Goal: Task Accomplishment & Management: Manage account settings

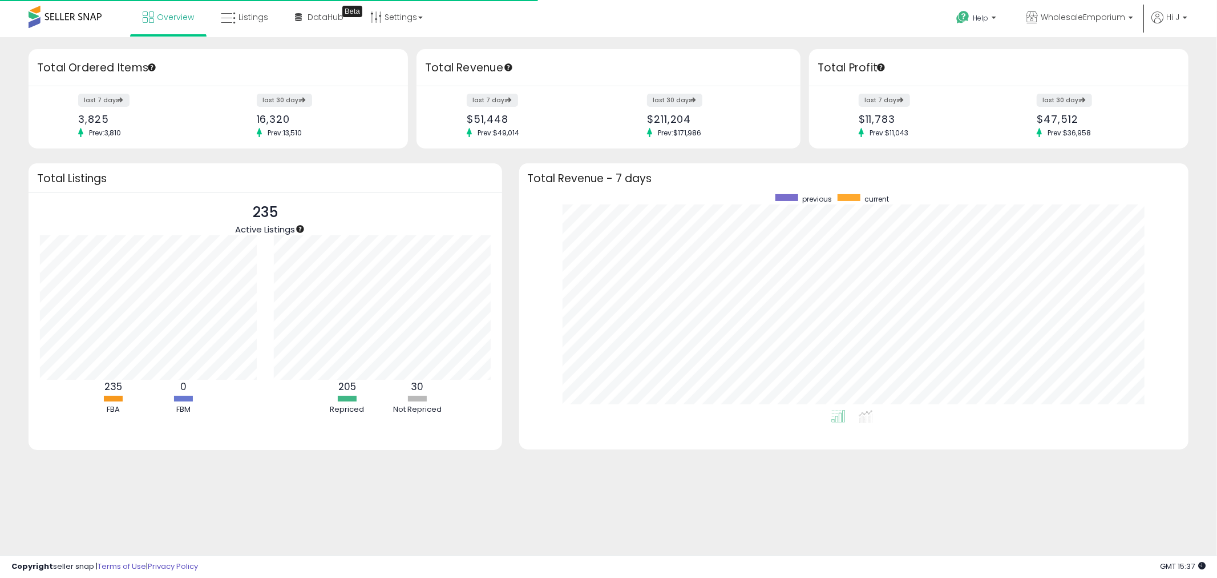
scroll to position [215, 647]
click at [240, 25] on link "Listings" at bounding box center [244, 17] width 64 height 34
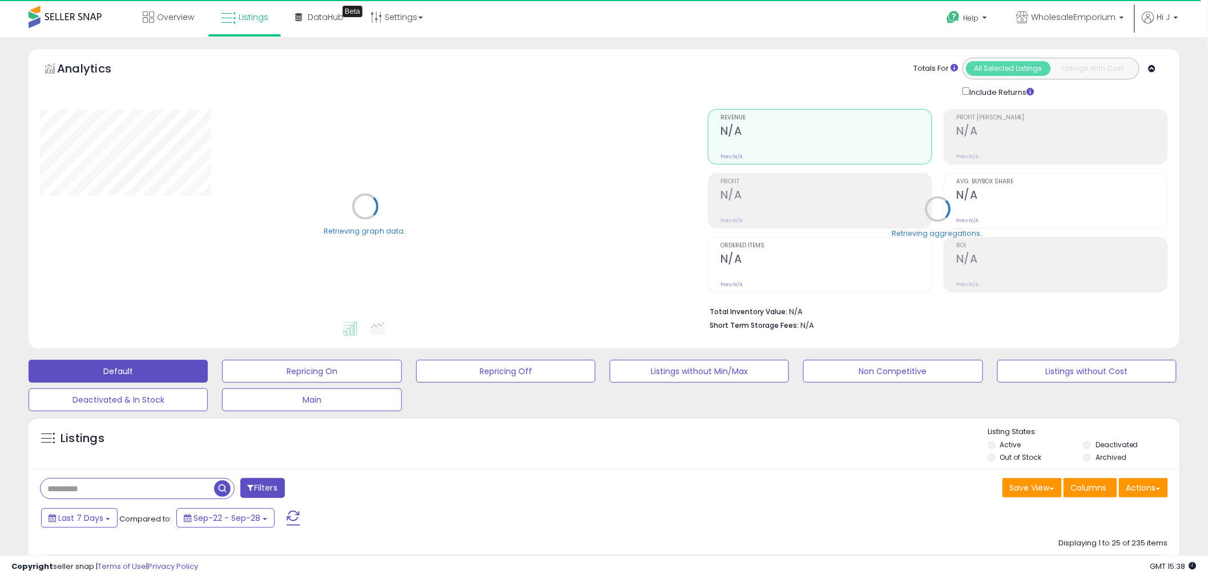
click at [202, 486] on input "text" at bounding box center [128, 488] width 174 height 20
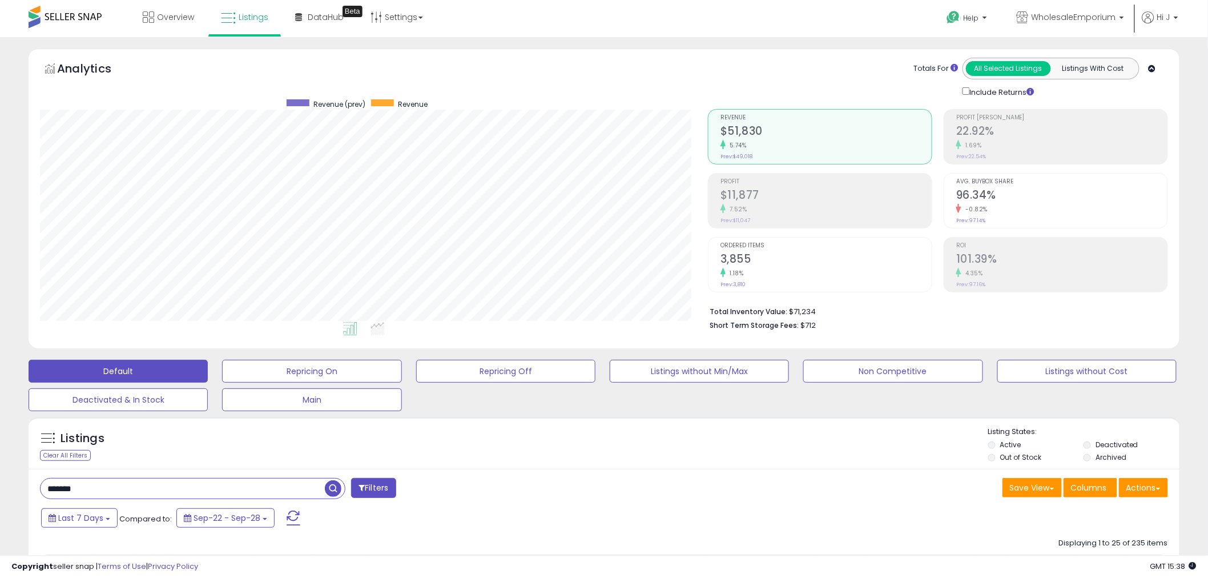
type input "*******"
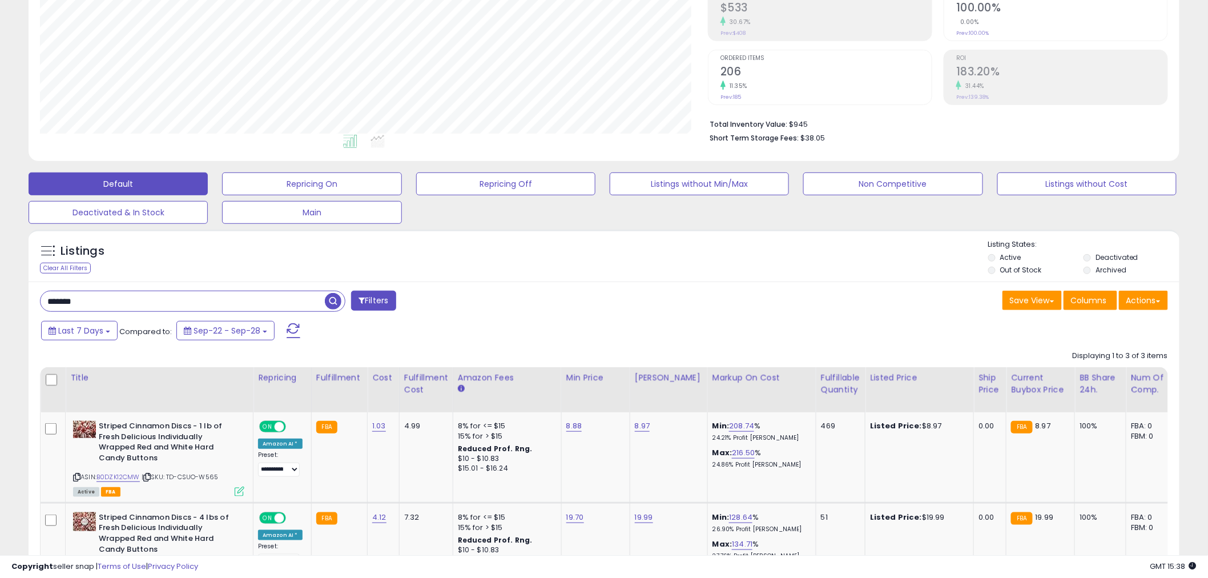
scroll to position [317, 0]
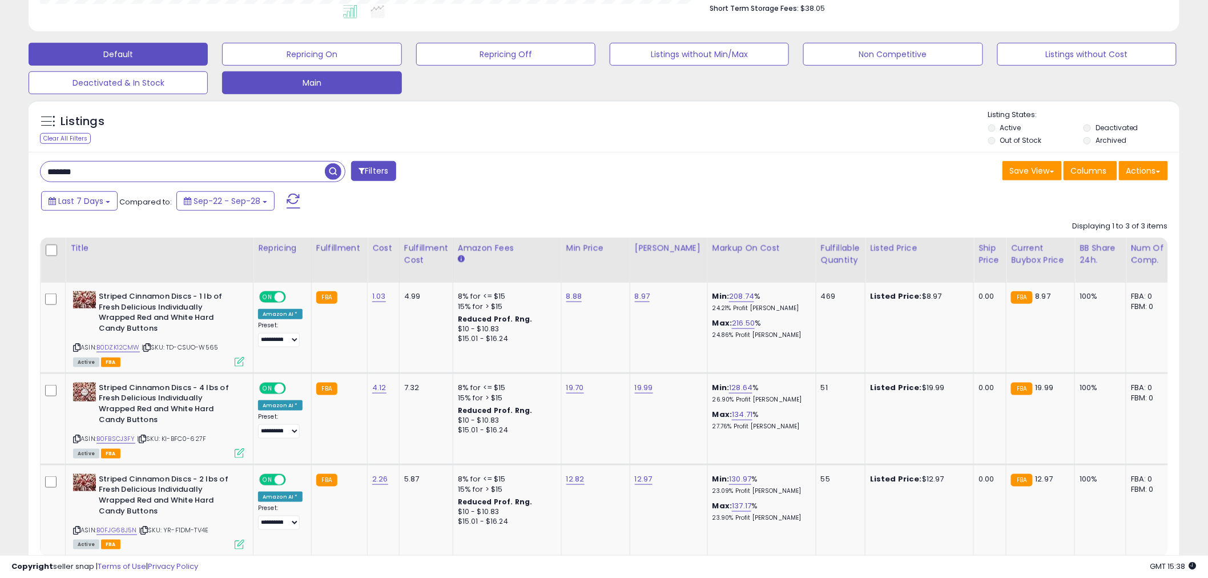
click at [358, 86] on button "Main" at bounding box center [311, 82] width 179 height 23
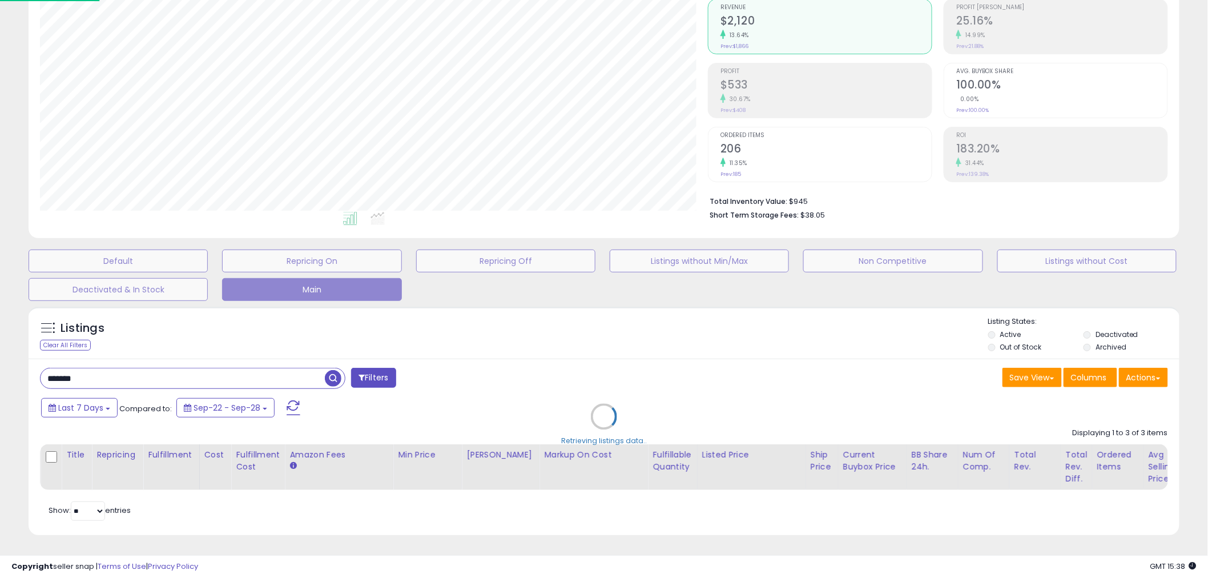
scroll to position [234, 674]
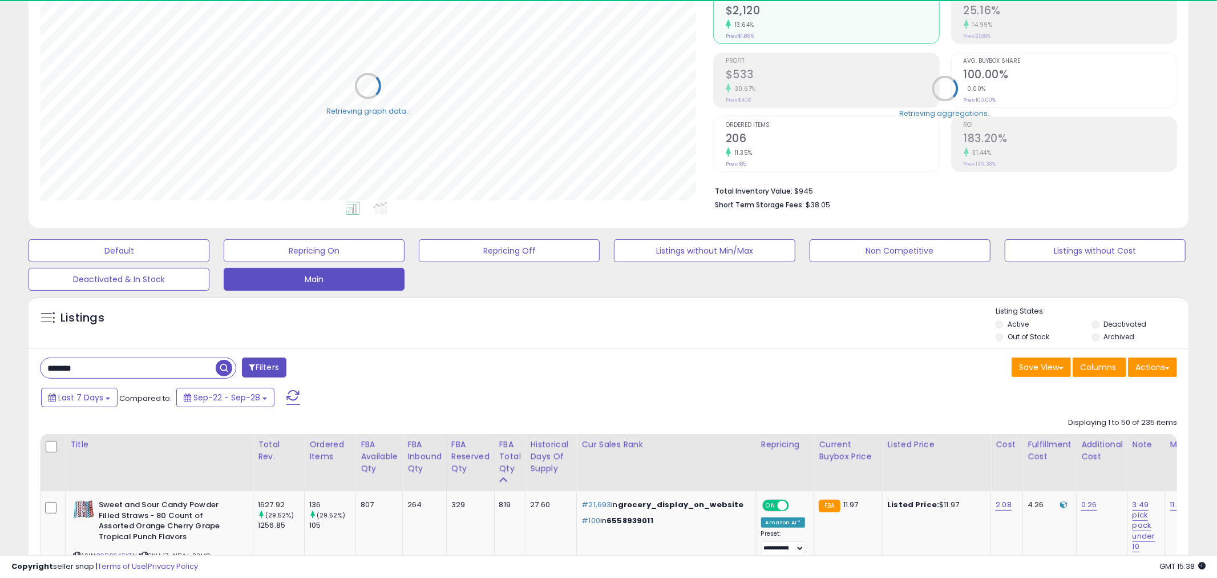
select select "**"
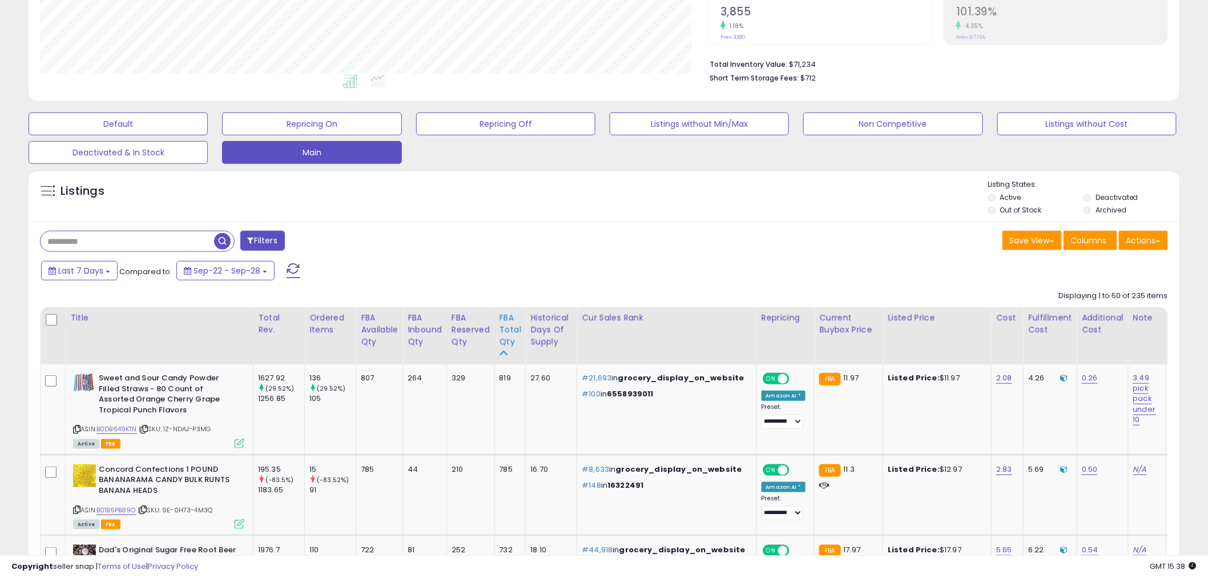
scroll to position [234, 668]
click at [192, 246] on input "text" at bounding box center [128, 241] width 174 height 20
type input "*******"
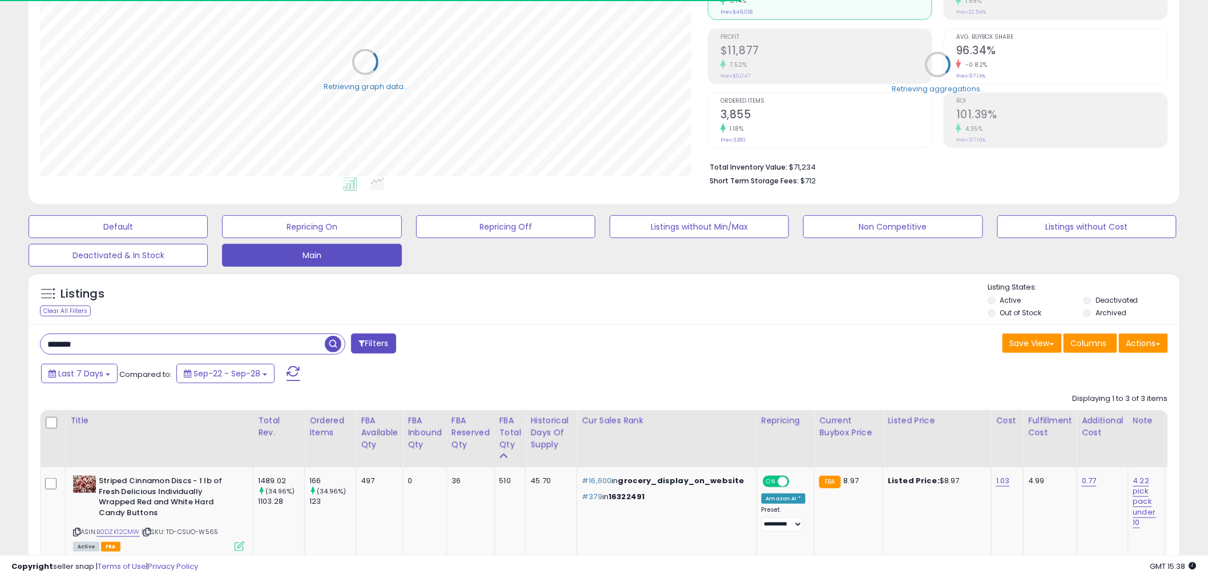
scroll to position [271, 0]
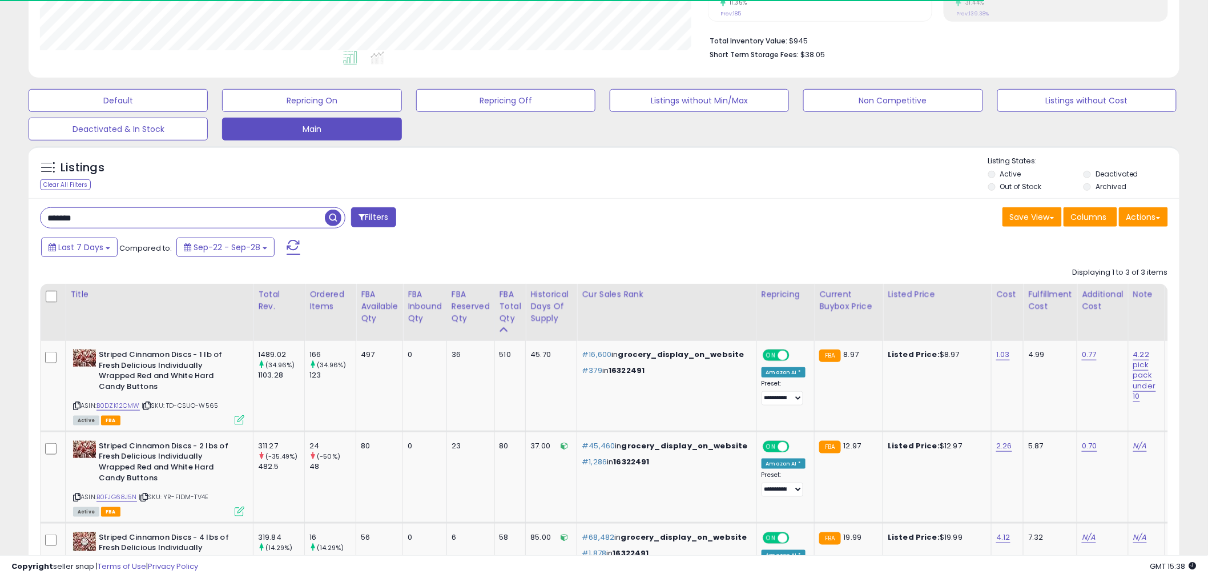
click at [518, 248] on div "Last 7 Days Compared to: Sep-22 - Sep-28" at bounding box center [461, 249] width 846 height 26
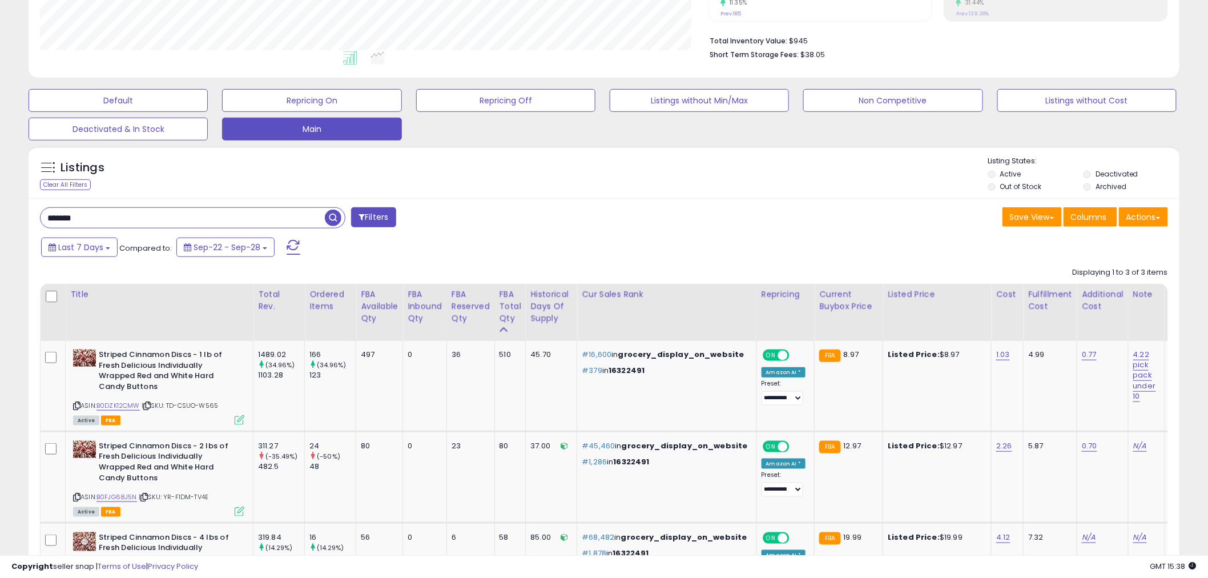
scroll to position [234, 668]
drag, startPoint x: 139, startPoint y: 497, endPoint x: 100, endPoint y: 494, distance: 39.0
click at [100, 494] on div "ASIN: B0FJG68J5N | SKU: YR-F1DM-TV4E Active FBA" at bounding box center [158, 478] width 171 height 74
copy link "B0FJG68J5N"
